Goal: Task Accomplishment & Management: Complete application form

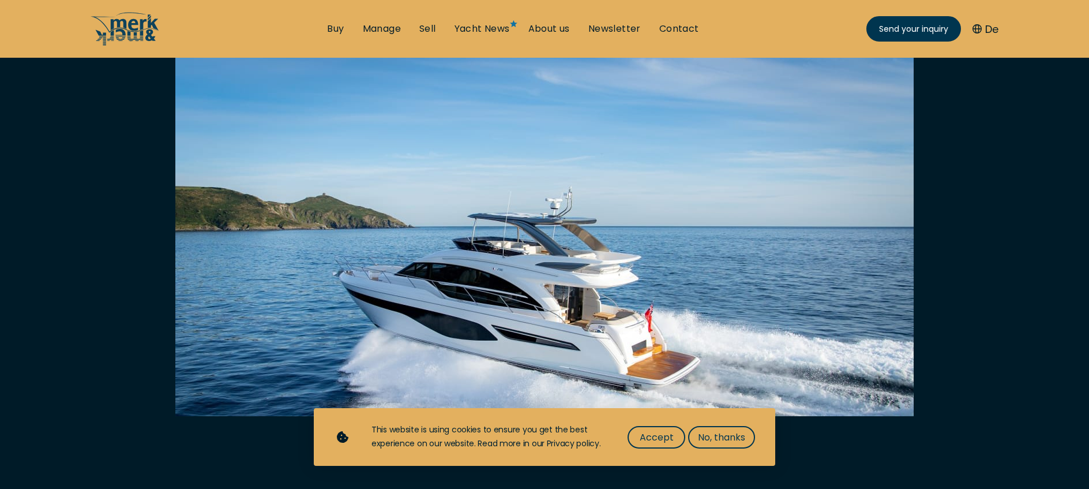
scroll to position [316, 0]
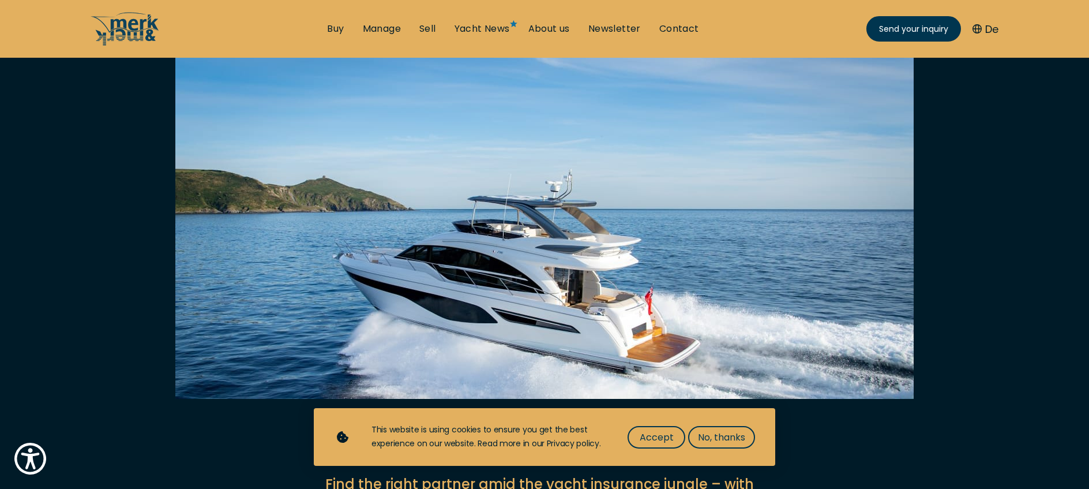
drag, startPoint x: 661, startPoint y: 435, endPoint x: 656, endPoint y: 423, distance: 13.0
click at [661, 435] on span "Accept" at bounding box center [657, 437] width 34 height 14
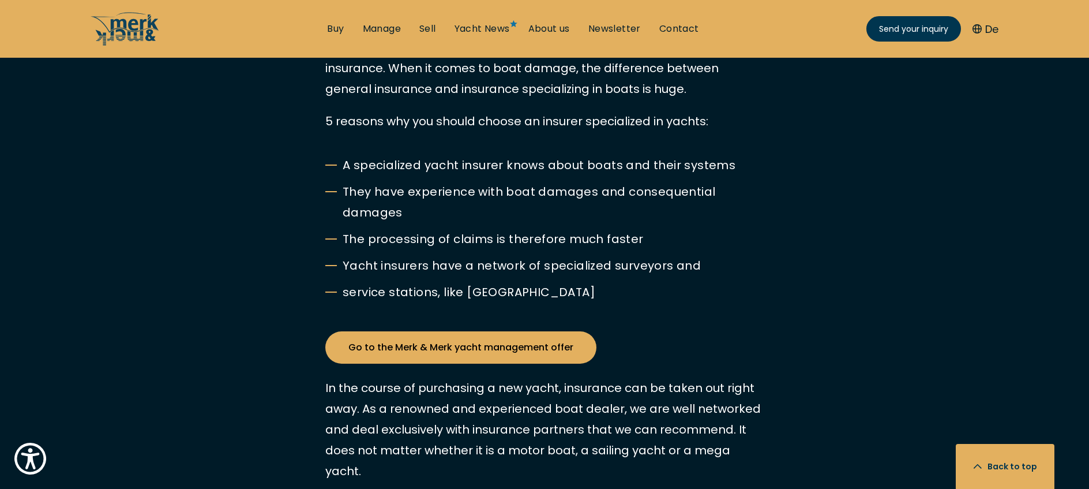
scroll to position [1485, 0]
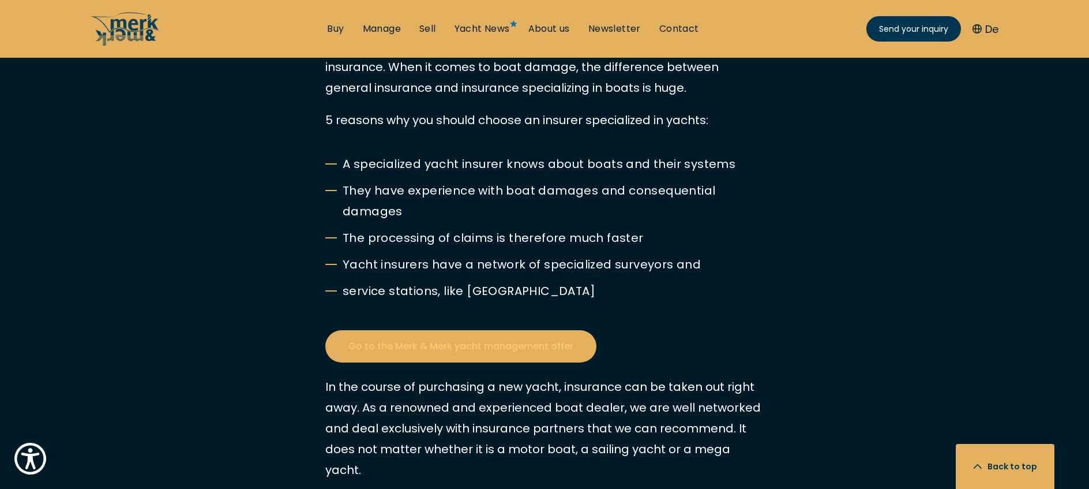
click at [523, 352] on link "Go to the Merk & Merk yacht management offer" at bounding box center [460, 346] width 271 height 32
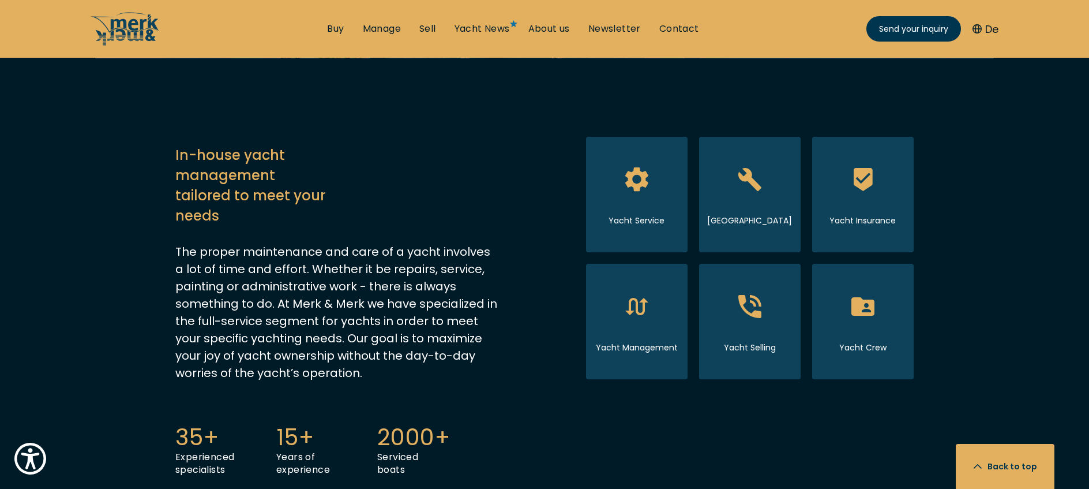
scroll to position [556, 0]
click at [880, 183] on icon at bounding box center [862, 177] width 43 height 43
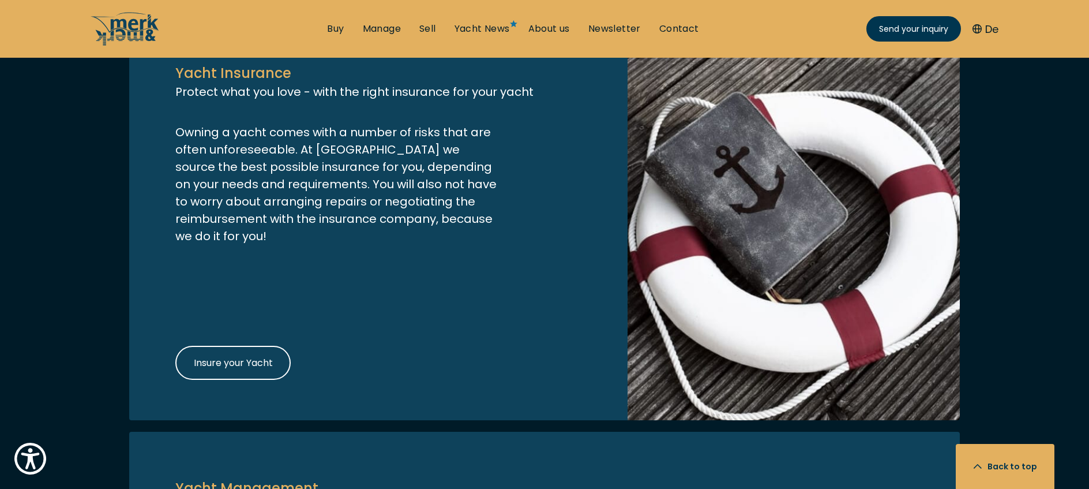
scroll to position [2344, 0]
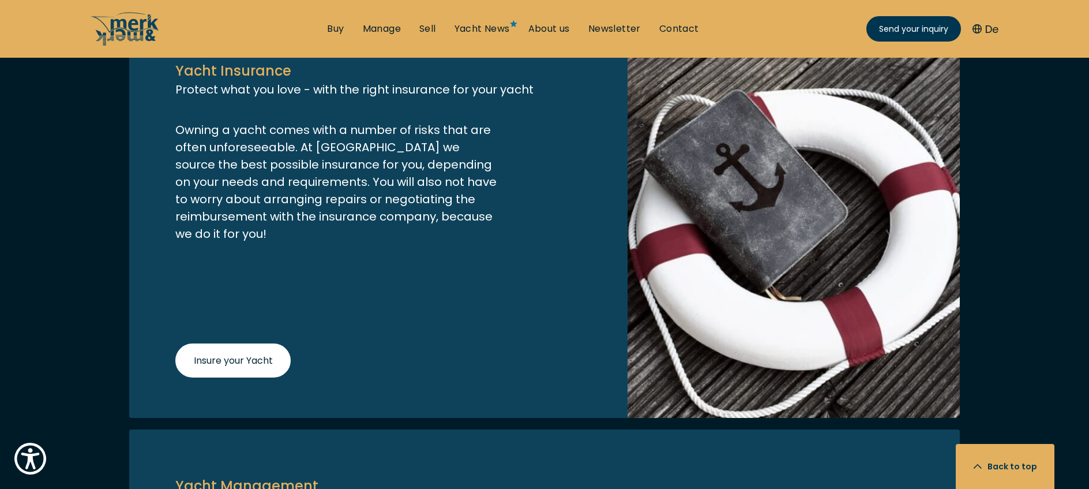
drag, startPoint x: 246, startPoint y: 317, endPoint x: 261, endPoint y: 323, distance: 16.1
click at [246, 353] on span "Insure your Yacht" at bounding box center [233, 360] width 79 height 14
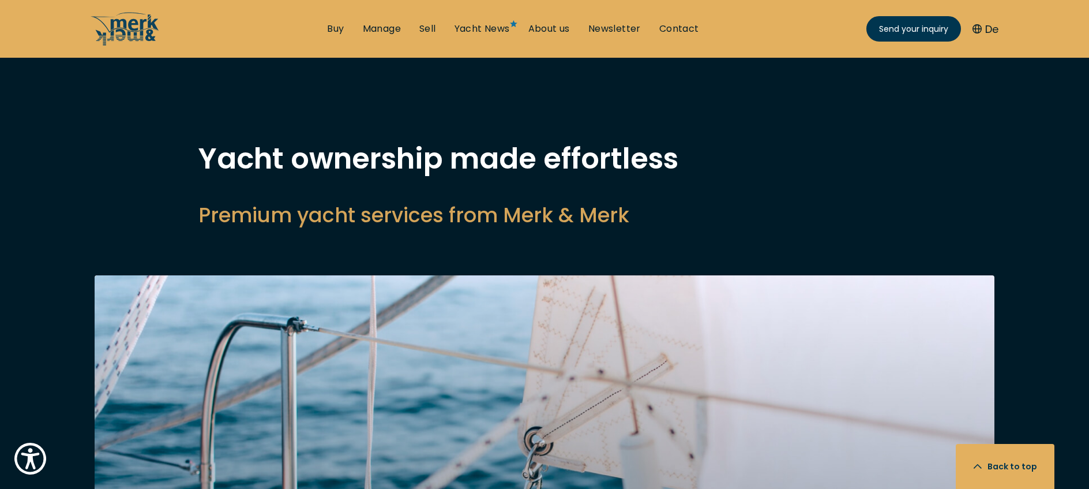
select select "manage"
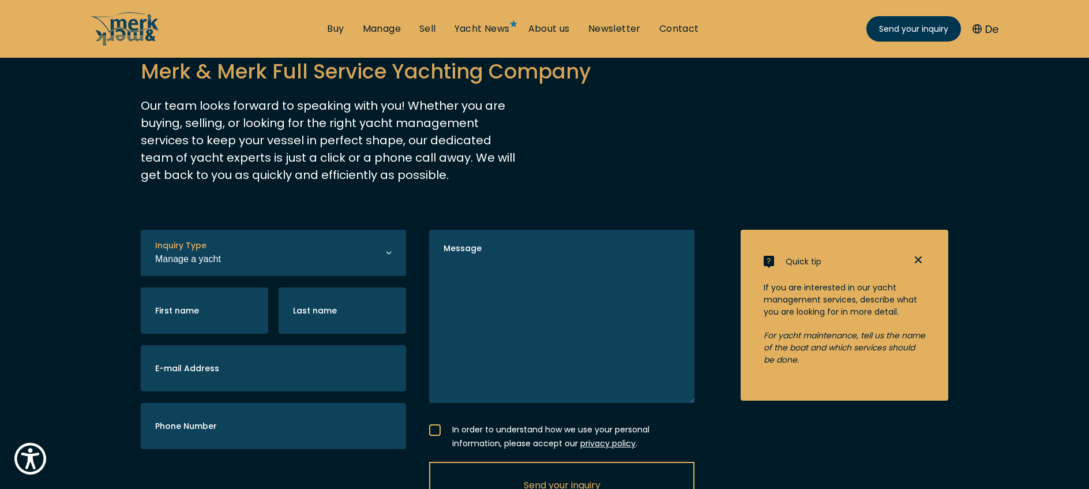
scroll to position [151, 0]
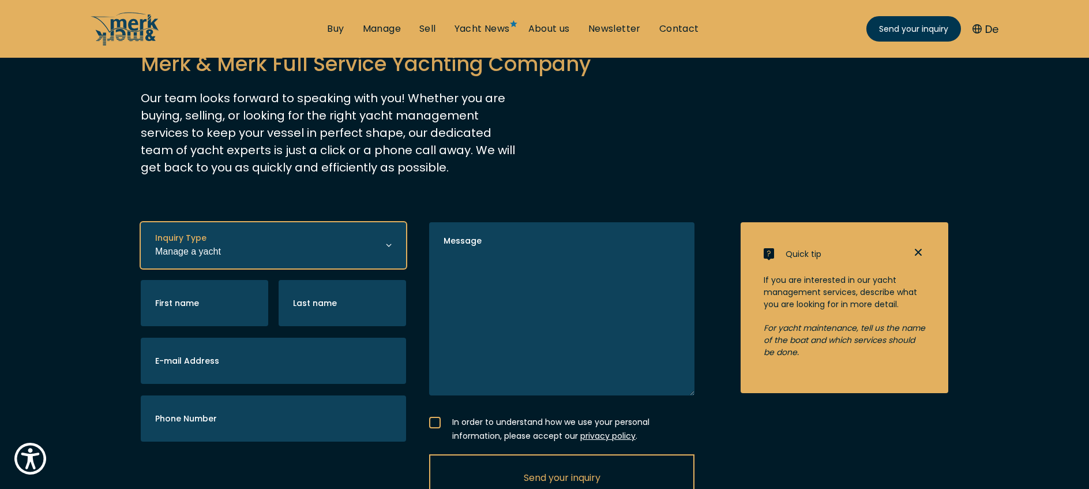
click at [267, 258] on select "Buying a yacht Selling a yacht Manage a yacht" at bounding box center [273, 245] width 265 height 46
click at [141, 222] on select "Buying a yacht Selling a yacht Manage a yacht" at bounding box center [273, 245] width 265 height 46
